Goal: Transaction & Acquisition: Purchase product/service

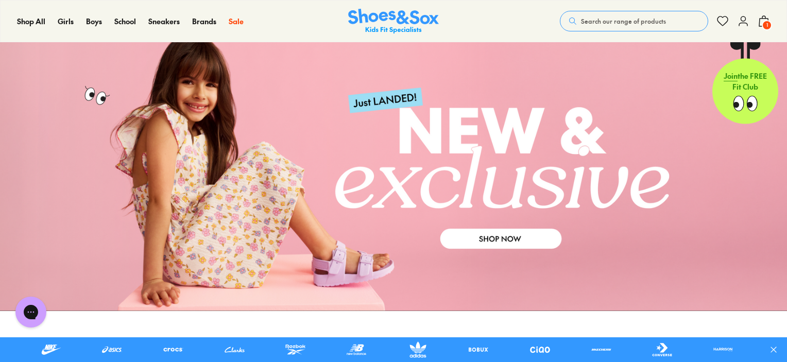
scroll to position [51, 0]
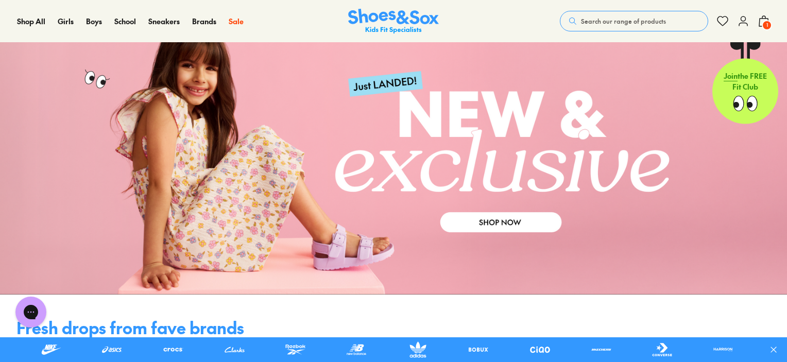
click at [643, 21] on span "Search our range of products" at bounding box center [623, 20] width 85 height 9
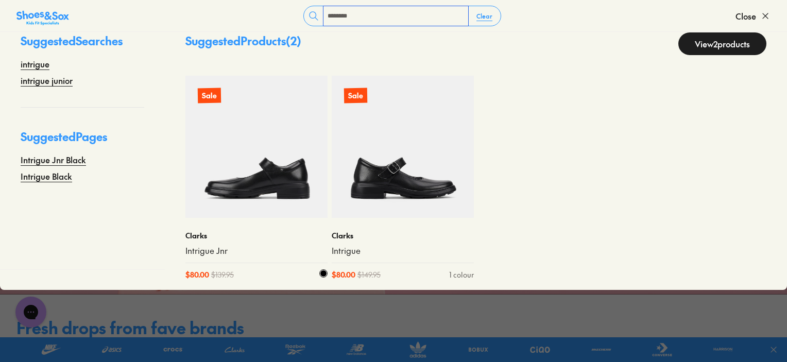
scroll to position [25, 0]
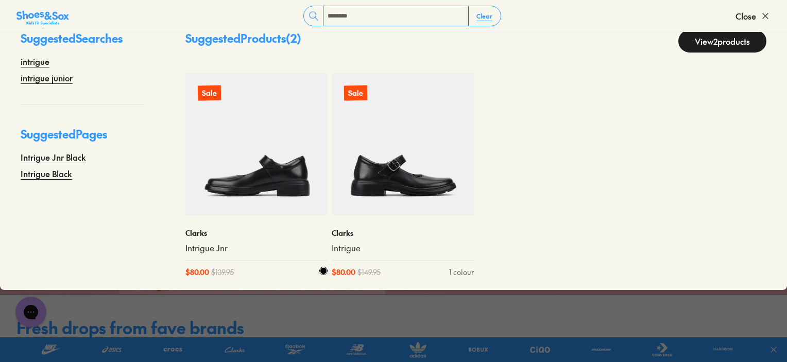
type input "********"
click at [278, 174] on img at bounding box center [256, 144] width 142 height 142
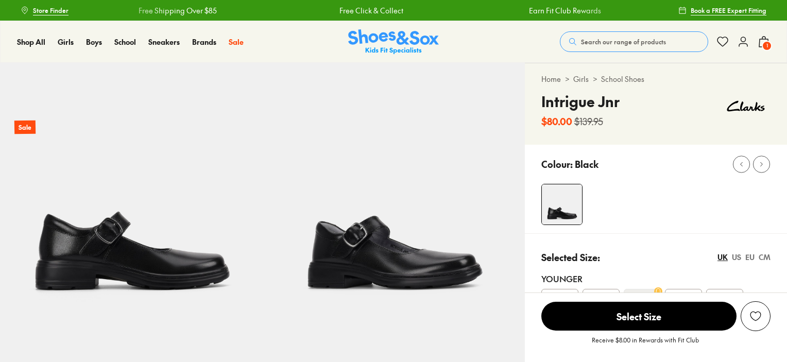
scroll to position [772, 0]
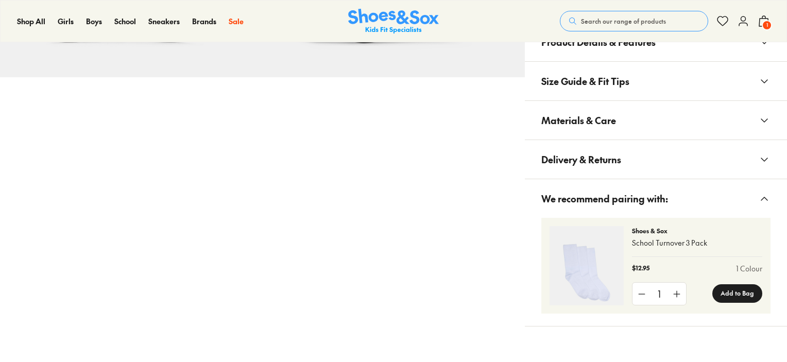
click at [648, 111] on button "Materials & Care" at bounding box center [656, 120] width 262 height 39
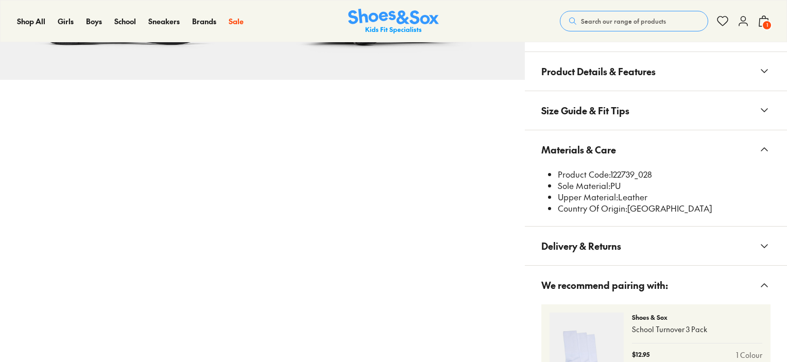
scroll to position [0, 0]
select select "*"
drag, startPoint x: 612, startPoint y: 169, endPoint x: 662, endPoint y: 168, distance: 49.4
click at [662, 169] on li "Product Code: 122739_028" at bounding box center [664, 174] width 213 height 11
copy li "122739_028"
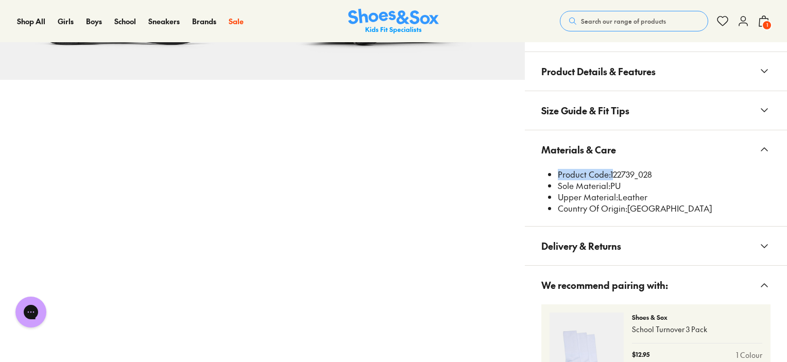
click at [662, 18] on span "Search our range of products" at bounding box center [623, 20] width 85 height 9
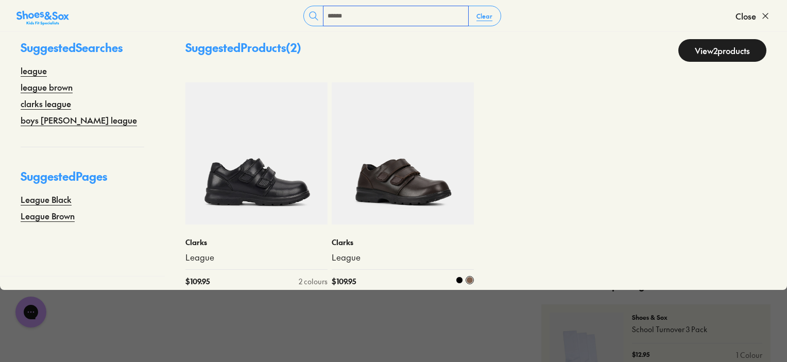
scroll to position [25, 0]
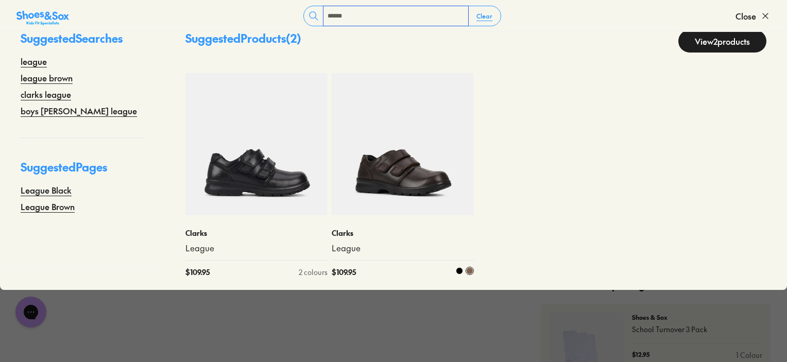
type input "******"
click at [398, 180] on img at bounding box center [403, 144] width 142 height 142
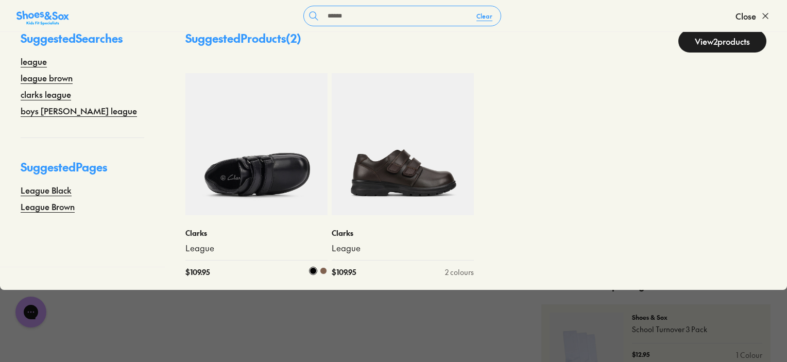
click at [260, 184] on img at bounding box center [256, 144] width 142 height 142
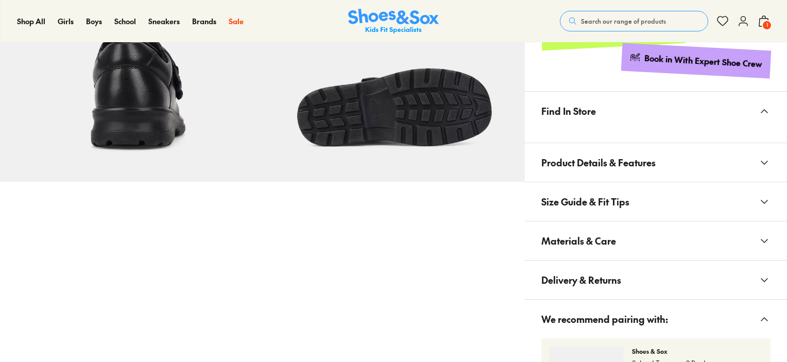
scroll to position [618, 0]
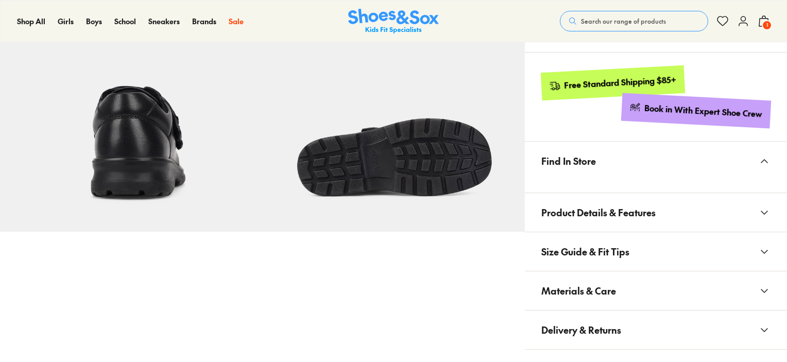
click at [660, 249] on button "Size Guide & Fit Tips" at bounding box center [656, 251] width 262 height 39
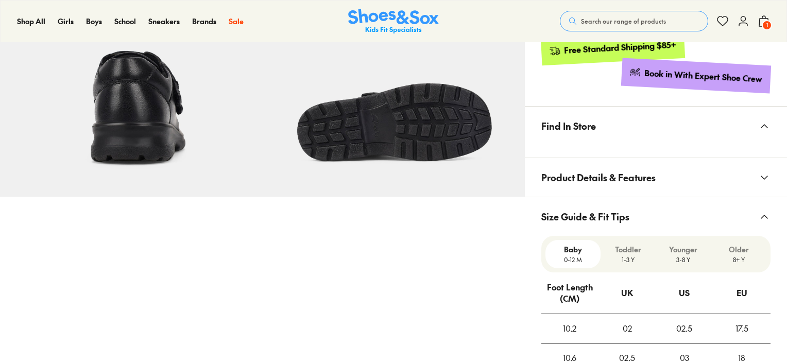
scroll to position [721, 0]
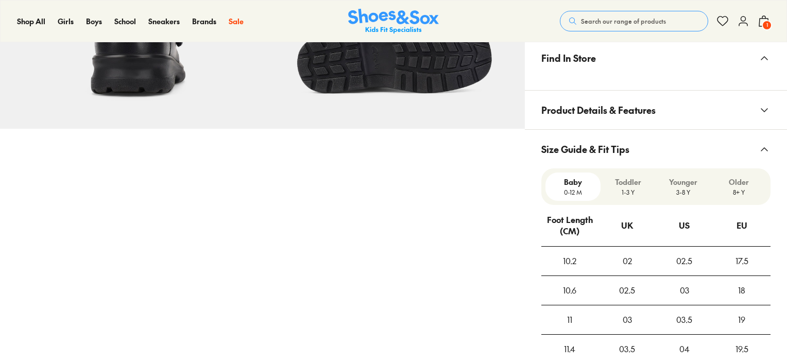
click at [660, 105] on button "Product Details & Features" at bounding box center [656, 110] width 262 height 39
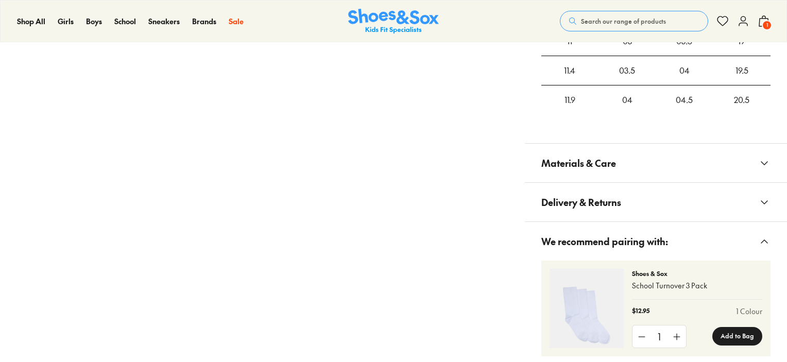
scroll to position [1184, 0]
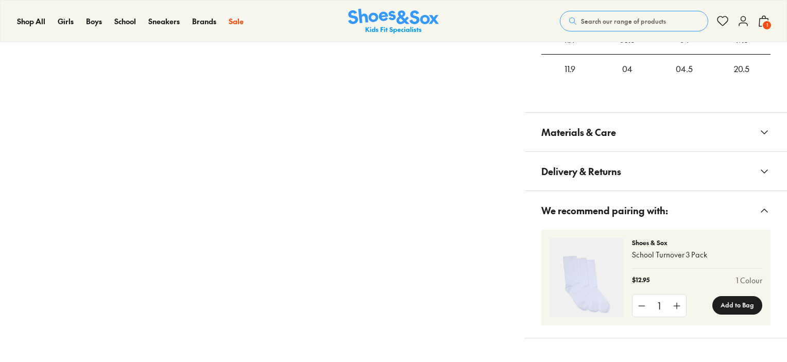
click at [643, 124] on button "Materials & Care" at bounding box center [656, 132] width 262 height 39
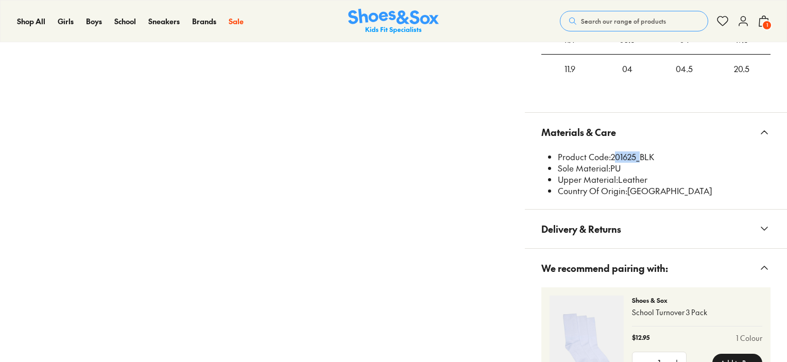
drag, startPoint x: 612, startPoint y: 154, endPoint x: 636, endPoint y: 160, distance: 25.0
click at [636, 160] on li "Product Code: 201625_BLK" at bounding box center [664, 156] width 213 height 11
copy li "201625"
select select "*"
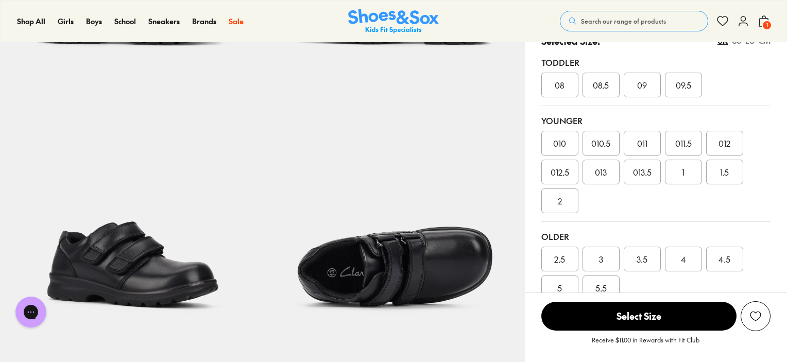
scroll to position [257, 0]
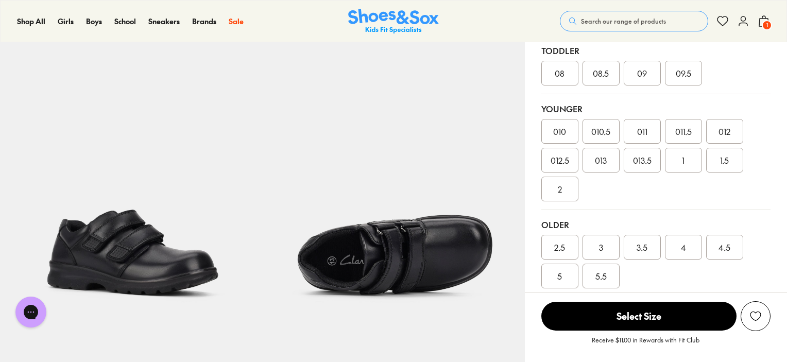
click at [562, 157] on span "012.5" at bounding box center [560, 160] width 19 height 12
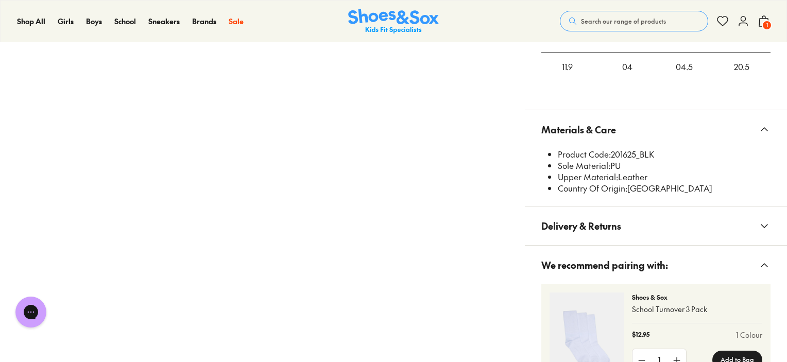
scroll to position [1442, 0]
